Goal: Transaction & Acquisition: Purchase product/service

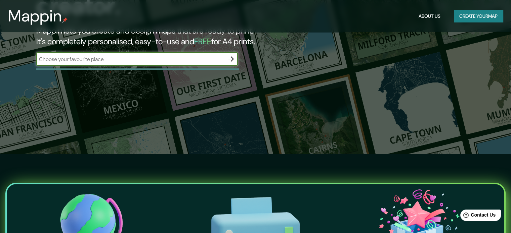
scroll to position [67, 0]
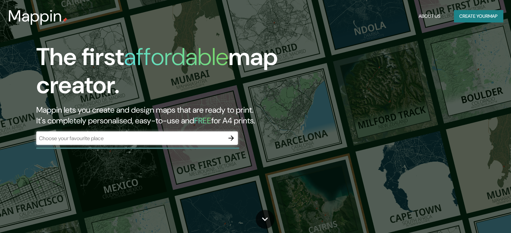
click at [153, 131] on div "The first affordable map creator. Mappin lets you create and design maps that a…" at bounding box center [164, 97] width 307 height 109
click at [155, 133] on div "​" at bounding box center [137, 138] width 202 height 13
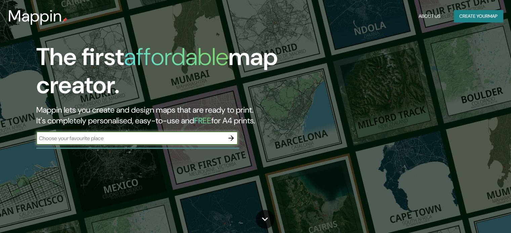
paste input "[GEOGRAPHIC_DATA]"
type input "[GEOGRAPHIC_DATA]"
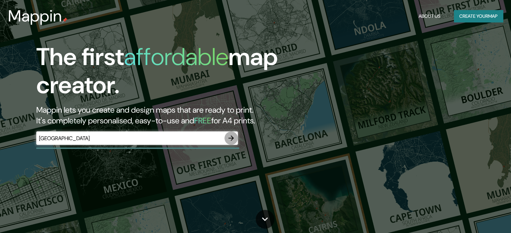
click at [231, 138] on icon "button" at bounding box center [230, 138] width 5 height 5
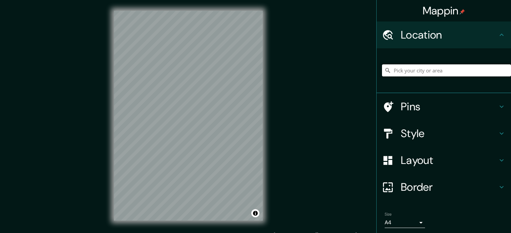
click at [432, 67] on input "Pick your city or area" at bounding box center [446, 71] width 129 height 12
paste input "[GEOGRAPHIC_DATA]"
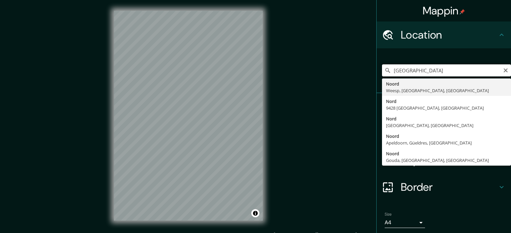
type input "Noord, [GEOGRAPHIC_DATA], [GEOGRAPHIC_DATA], [GEOGRAPHIC_DATA]"
click at [428, 74] on input "Noord, [GEOGRAPHIC_DATA], [GEOGRAPHIC_DATA], [GEOGRAPHIC_DATA]" at bounding box center [446, 71] width 129 height 12
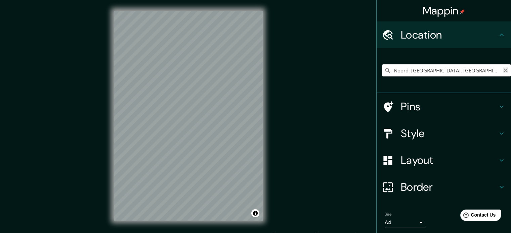
click at [503, 70] on icon "Clear" at bounding box center [505, 70] width 5 height 5
click at [492, 103] on h4 "Pins" at bounding box center [449, 106] width 97 height 13
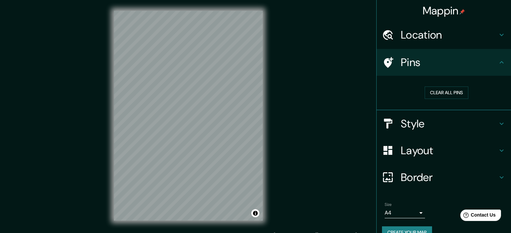
click at [498, 126] on icon at bounding box center [502, 124] width 8 height 8
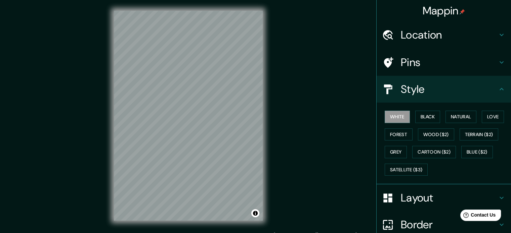
click at [439, 118] on div "White Black Natural Love Forest Wood ($2) Terrain ($2) Grey Cartoon ($2) Blue (…" at bounding box center [446, 143] width 129 height 71
click at [429, 118] on button "Black" at bounding box center [427, 117] width 25 height 12
click at [402, 115] on button "White" at bounding box center [397, 117] width 25 height 12
click at [466, 118] on button "Natural" at bounding box center [460, 117] width 31 height 12
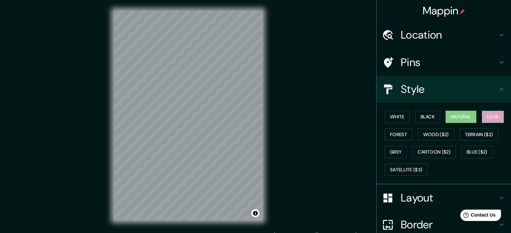
click at [482, 118] on button "Love" at bounding box center [493, 117] width 22 height 12
click at [399, 134] on button "Forest" at bounding box center [399, 135] width 28 height 12
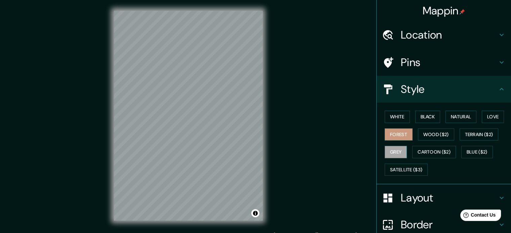
click at [392, 152] on button "Grey" at bounding box center [396, 152] width 22 height 12
click at [421, 147] on button "Cartoon ($2)" at bounding box center [434, 152] width 44 height 12
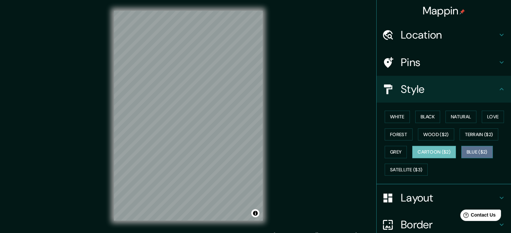
click at [473, 152] on button "Blue ($2)" at bounding box center [477, 152] width 32 height 12
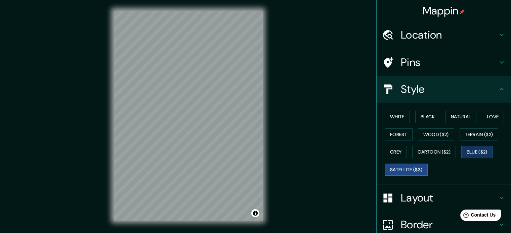
click at [420, 167] on button "Satellite ($3)" at bounding box center [406, 170] width 43 height 12
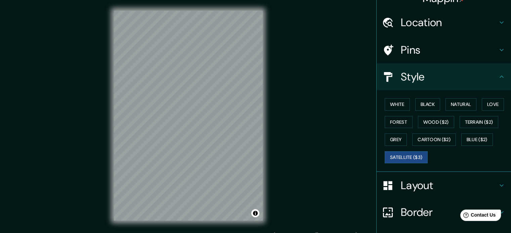
scroll to position [34, 0]
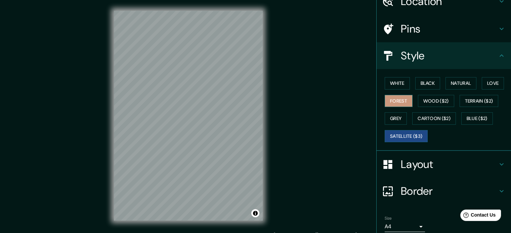
click at [402, 99] on button "Forest" at bounding box center [399, 101] width 28 height 12
click at [431, 83] on button "Black" at bounding box center [427, 83] width 25 height 12
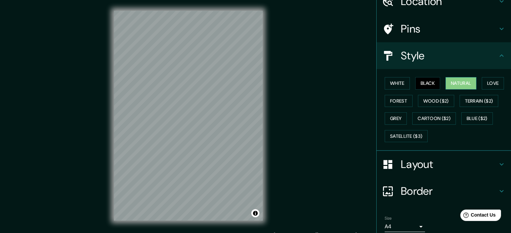
click at [459, 84] on button "Natural" at bounding box center [460, 83] width 31 height 12
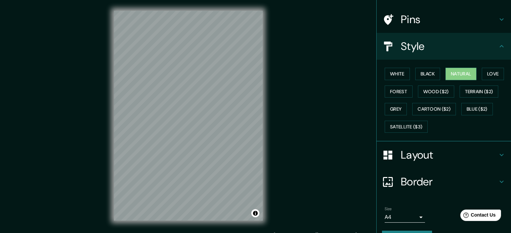
scroll to position [60, 0]
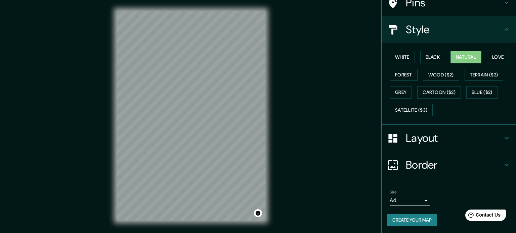
click at [409, 200] on body "Mappin Location [GEOGRAPHIC_DATA], [GEOGRAPHIC_DATA], [GEOGRAPHIC_DATA] 9428 [G…" at bounding box center [258, 116] width 516 height 233
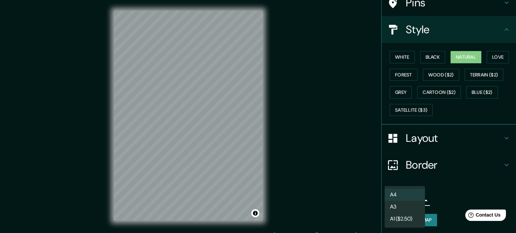
click at [414, 220] on li "A1 ($2.50)" at bounding box center [405, 219] width 40 height 12
click at [415, 195] on body "Mappin Location [GEOGRAPHIC_DATA], [GEOGRAPHIC_DATA], [GEOGRAPHIC_DATA] 9428 [G…" at bounding box center [258, 116] width 516 height 233
click at [407, 193] on li "A4" at bounding box center [405, 195] width 40 height 12
type input "single"
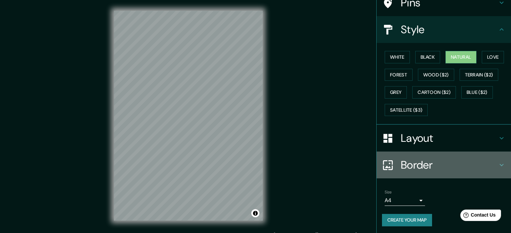
click at [473, 159] on h4 "Border" at bounding box center [449, 165] width 97 height 13
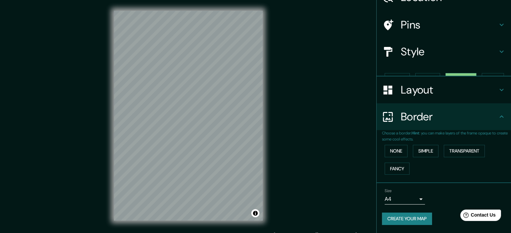
scroll to position [26, 0]
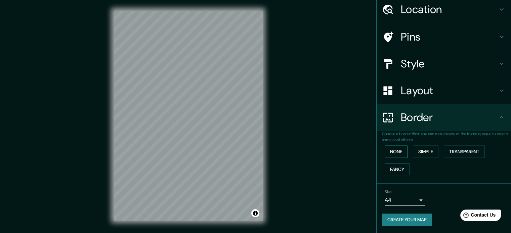
click at [401, 150] on button "None" at bounding box center [396, 152] width 23 height 12
click at [400, 150] on button "None" at bounding box center [396, 152] width 23 height 12
click at [424, 147] on button "Simple" at bounding box center [426, 152] width 26 height 12
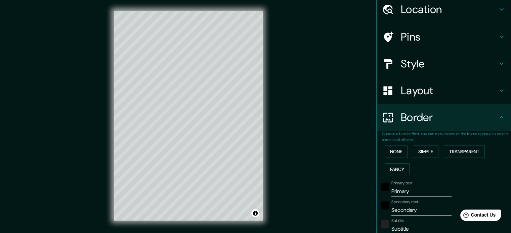
click at [405, 160] on div "None Simple Transparent Fancy" at bounding box center [446, 160] width 129 height 35
click at [389, 164] on button "Fancy" at bounding box center [397, 170] width 25 height 12
click at [474, 154] on button "Transparent" at bounding box center [464, 152] width 41 height 12
click at [222, 135] on div at bounding box center [224, 133] width 5 height 5
click at [203, 192] on div at bounding box center [203, 190] width 5 height 5
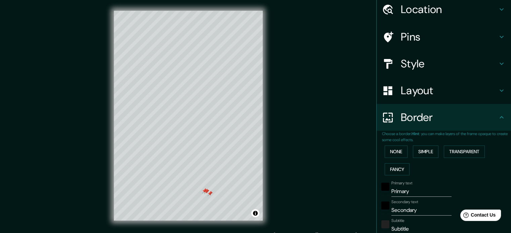
click at [204, 190] on div at bounding box center [206, 191] width 5 height 5
click at [205, 191] on div at bounding box center [204, 190] width 5 height 5
click at [210, 194] on div at bounding box center [209, 193] width 5 height 5
click at [214, 194] on div at bounding box center [213, 194] width 5 height 5
click at [453, 155] on button "Transparent" at bounding box center [464, 152] width 41 height 12
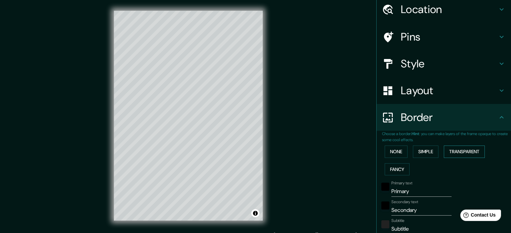
type input "213"
type input "35"
click at [386, 153] on button "None" at bounding box center [396, 152] width 23 height 12
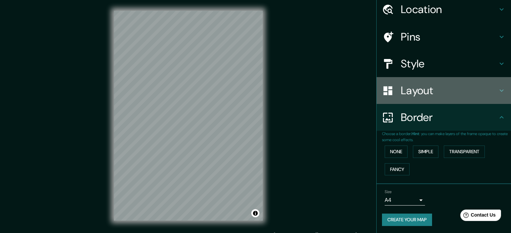
click at [498, 93] on icon at bounding box center [502, 91] width 8 height 8
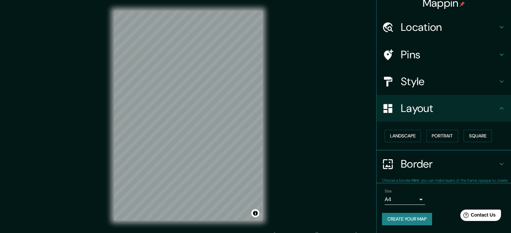
scroll to position [7, 0]
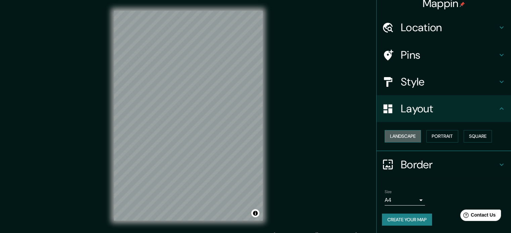
click at [410, 130] on button "Landscape" at bounding box center [403, 136] width 36 height 12
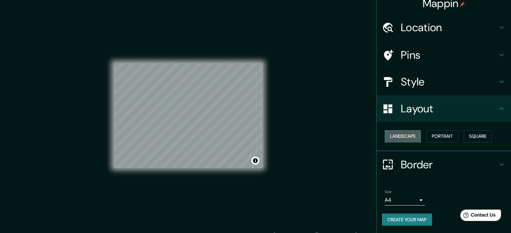
click at [409, 130] on button "Landscape" at bounding box center [403, 136] width 36 height 12
click at [438, 136] on button "Portrait" at bounding box center [442, 136] width 32 height 12
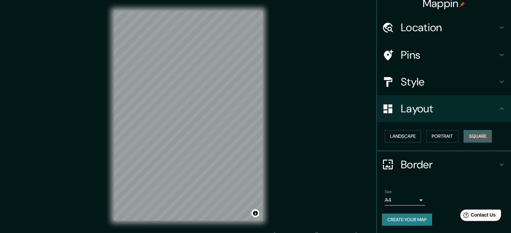
click at [477, 141] on button "Square" at bounding box center [478, 136] width 28 height 12
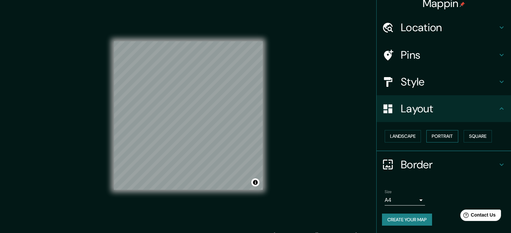
click at [427, 136] on button "Portrait" at bounding box center [442, 136] width 32 height 12
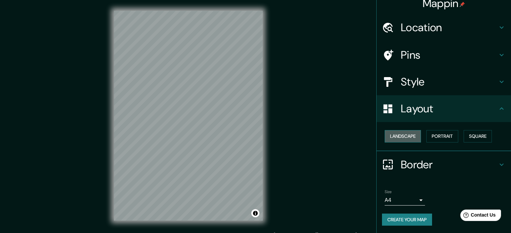
click at [408, 137] on button "Landscape" at bounding box center [403, 136] width 36 height 12
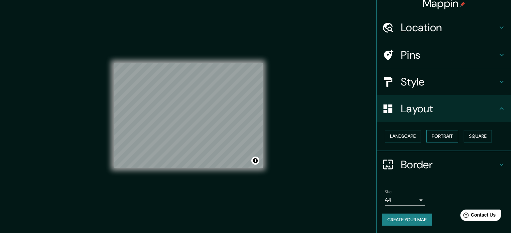
click at [432, 139] on button "Portrait" at bounding box center [442, 136] width 32 height 12
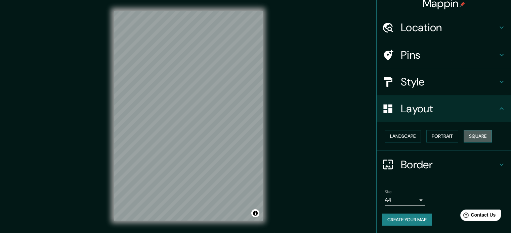
click at [474, 140] on button "Square" at bounding box center [478, 136] width 28 height 12
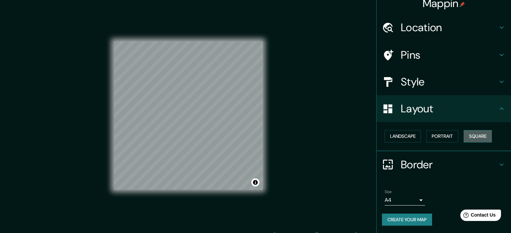
click at [464, 137] on button "Square" at bounding box center [478, 136] width 28 height 12
click at [455, 136] on button "Portrait" at bounding box center [442, 136] width 32 height 12
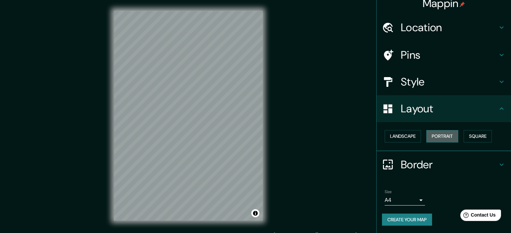
click at [452, 138] on button "Portrait" at bounding box center [442, 136] width 32 height 12
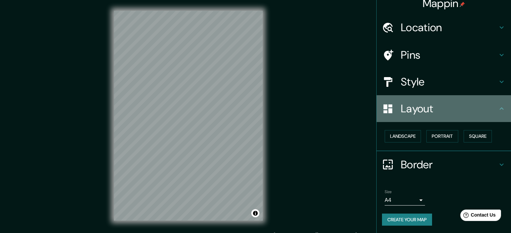
click at [498, 117] on div "Layout" at bounding box center [444, 108] width 134 height 27
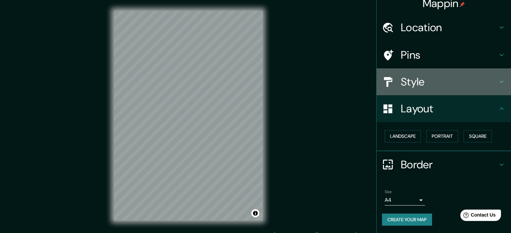
click at [499, 88] on div "Style" at bounding box center [444, 82] width 134 height 27
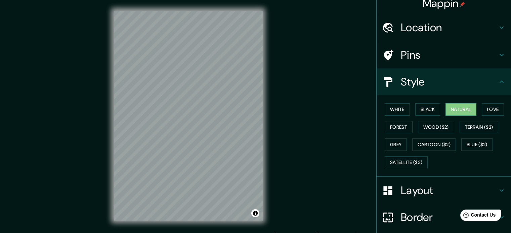
click at [499, 88] on div "Style" at bounding box center [444, 82] width 134 height 27
click at [498, 60] on div "Pins" at bounding box center [444, 55] width 134 height 27
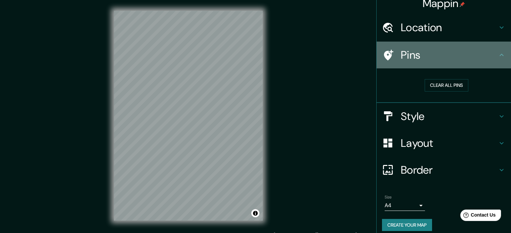
click at [496, 62] on div "Pins" at bounding box center [444, 55] width 134 height 27
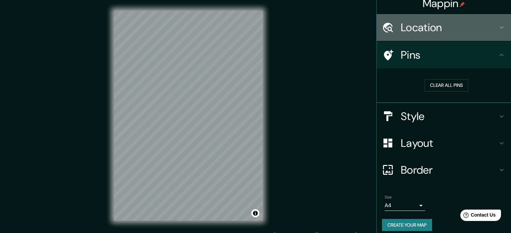
click at [497, 32] on div "Location" at bounding box center [444, 27] width 134 height 27
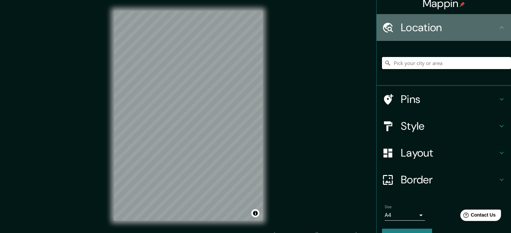
drag, startPoint x: 497, startPoint y: 32, endPoint x: 496, endPoint y: 37, distance: 5.5
click at [497, 32] on div "Location" at bounding box center [444, 27] width 134 height 27
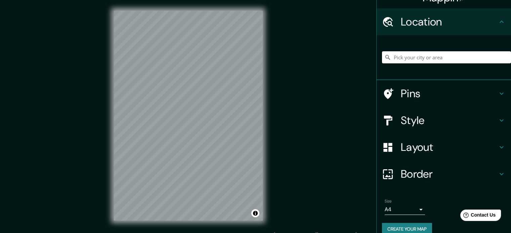
scroll to position [23, 0]
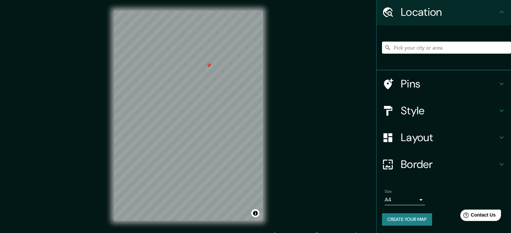
click at [210, 66] on div at bounding box center [208, 65] width 5 height 5
click at [204, 63] on div at bounding box center [205, 60] width 5 height 5
click at [192, 40] on div at bounding box center [191, 38] width 5 height 5
click at [206, 107] on div at bounding box center [204, 105] width 5 height 5
click at [197, 68] on div at bounding box center [196, 67] width 5 height 5
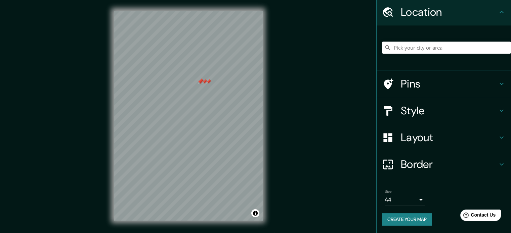
click at [201, 83] on div at bounding box center [200, 81] width 5 height 5
click at [200, 80] on div at bounding box center [200, 81] width 5 height 5
click at [201, 81] on div at bounding box center [200, 81] width 5 height 5
click at [205, 82] on div at bounding box center [204, 81] width 5 height 5
click at [210, 82] on div at bounding box center [208, 81] width 5 height 5
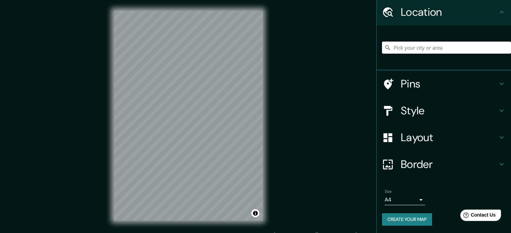
click at [413, 219] on button "Create your map" at bounding box center [407, 220] width 50 height 12
click at [419, 220] on button "Create your map" at bounding box center [407, 220] width 50 height 12
click at [403, 218] on button "Create your map" at bounding box center [407, 220] width 50 height 12
click at [405, 218] on button "Create your map" at bounding box center [407, 220] width 50 height 12
click at [392, 215] on button "Create your map" at bounding box center [407, 220] width 50 height 12
